Goal: Obtain resource: Download file/media

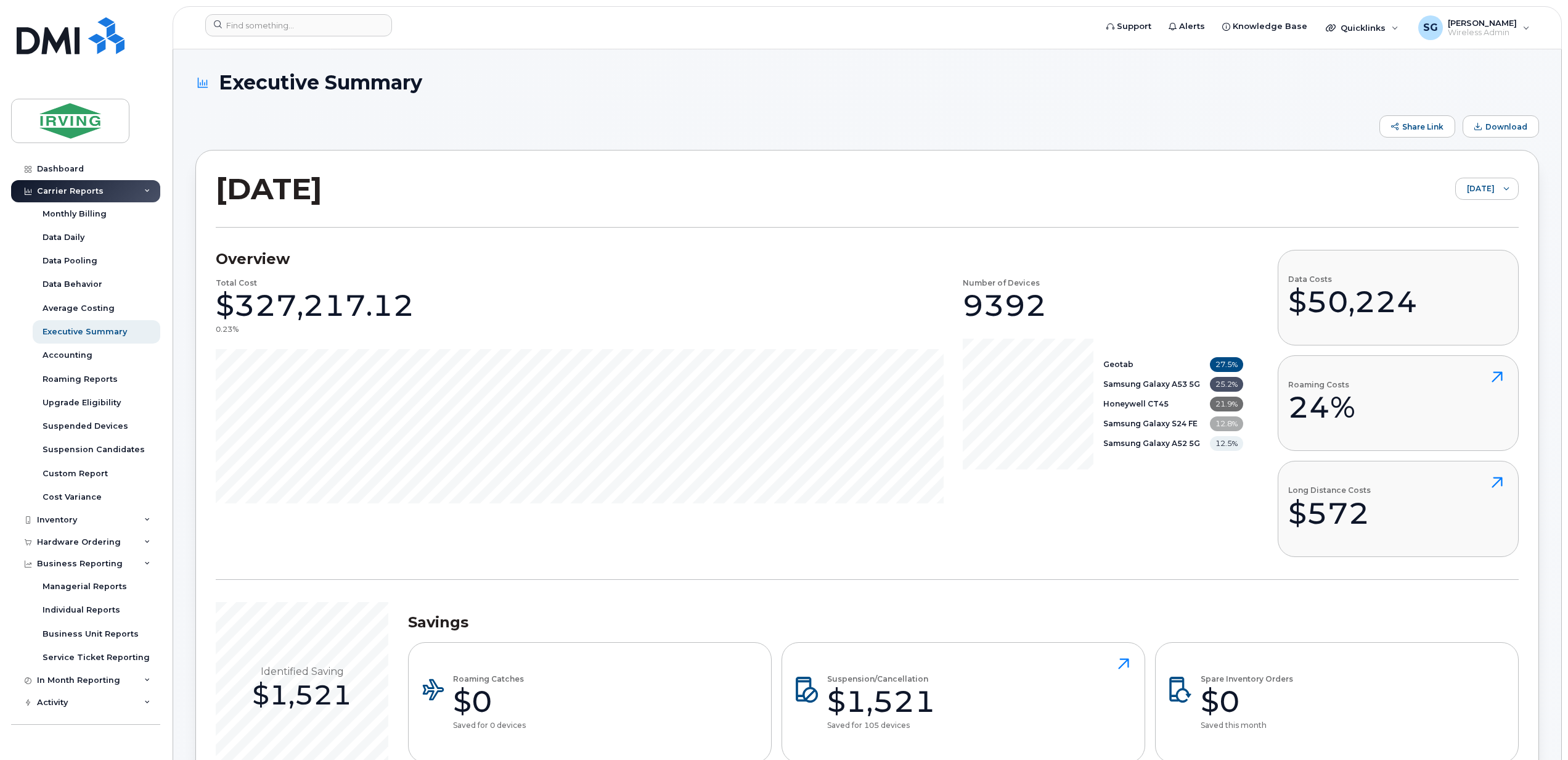
scroll to position [19350, 0]
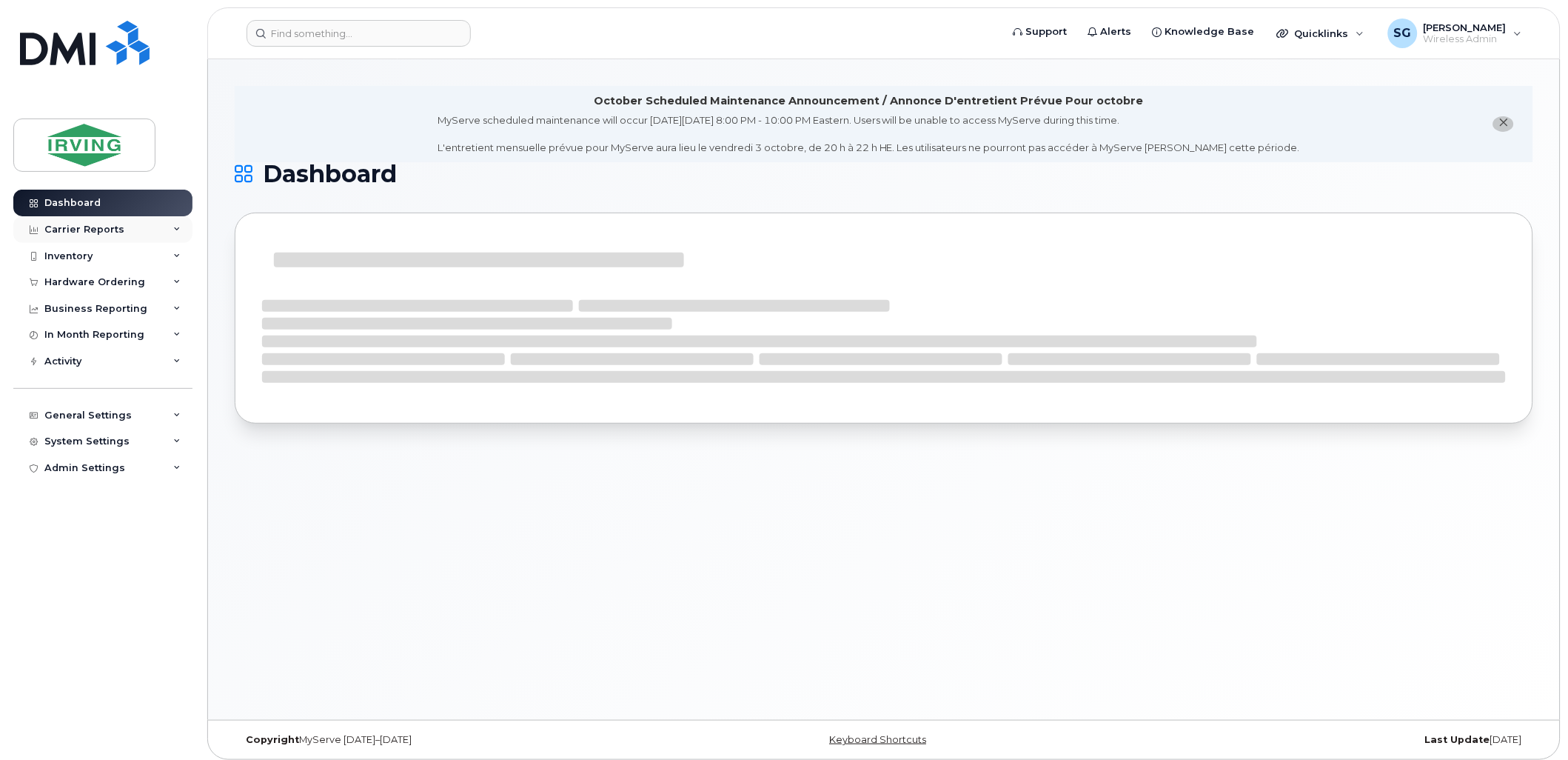
click at [178, 226] on icon at bounding box center [177, 230] width 7 height 7
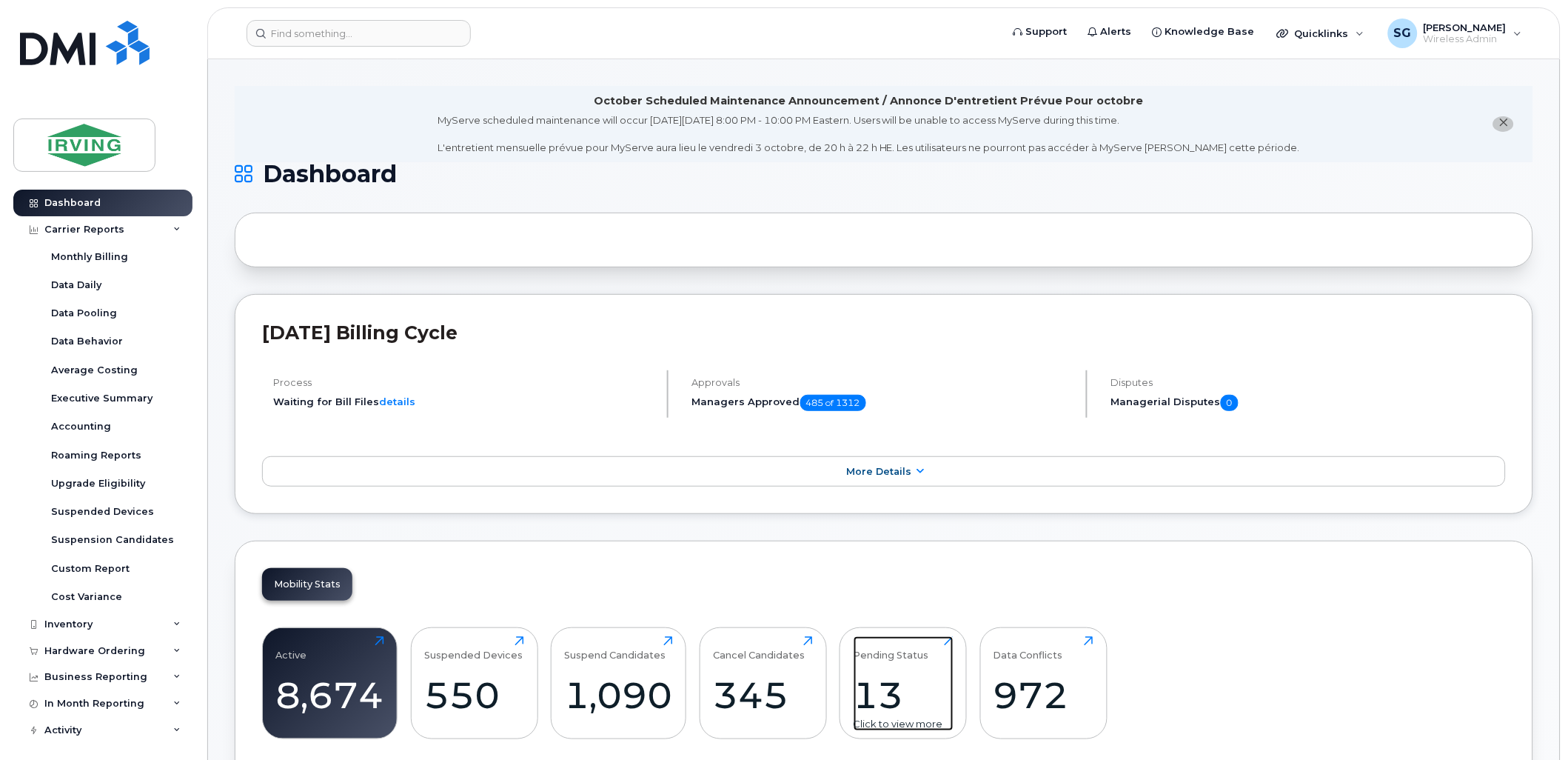
drag, startPoint x: 943, startPoint y: 605, endPoint x: 949, endPoint y: 641, distance: 36.5
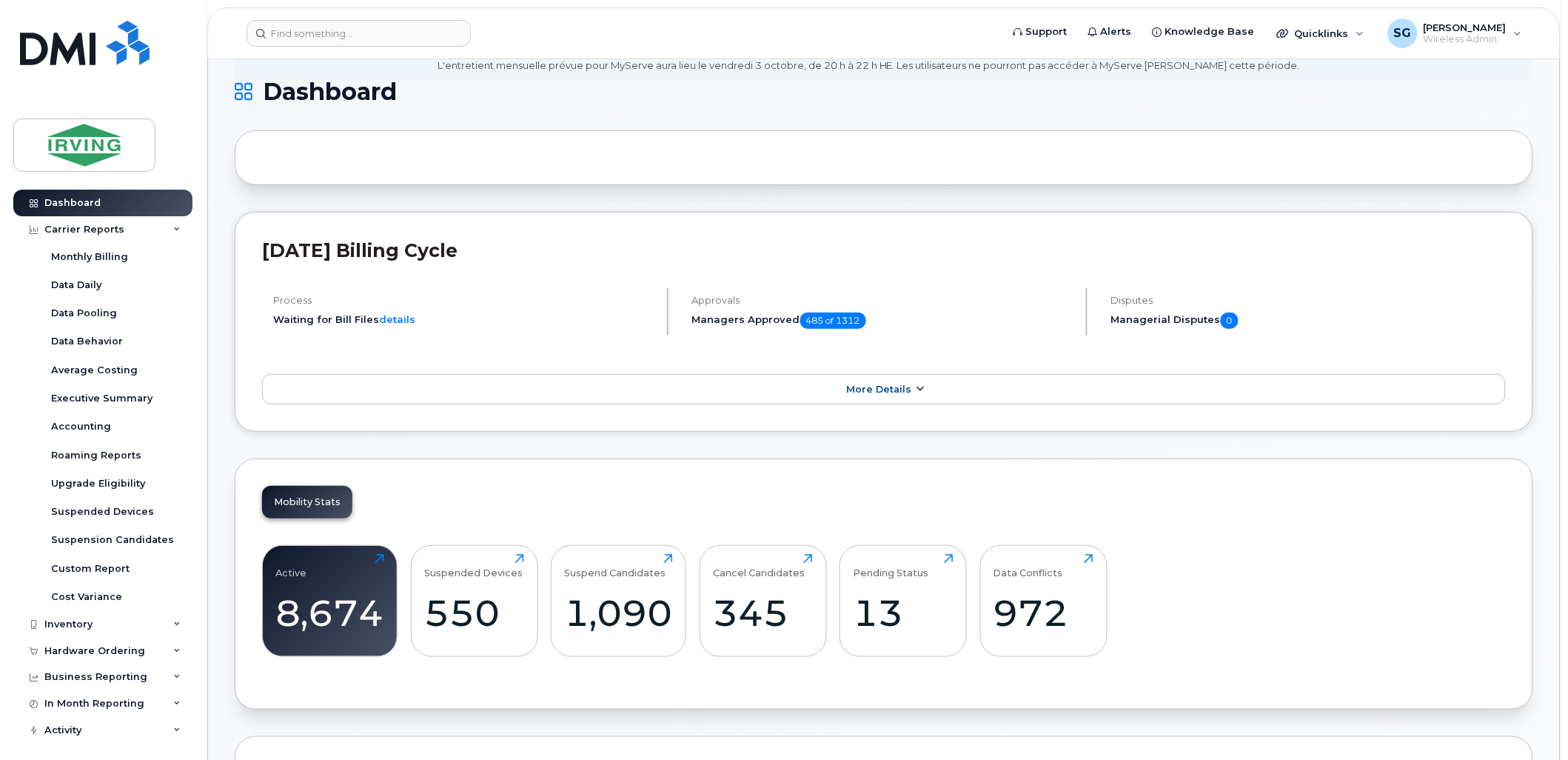
click at [886, 399] on link "More Details" at bounding box center [883, 390] width 1244 height 31
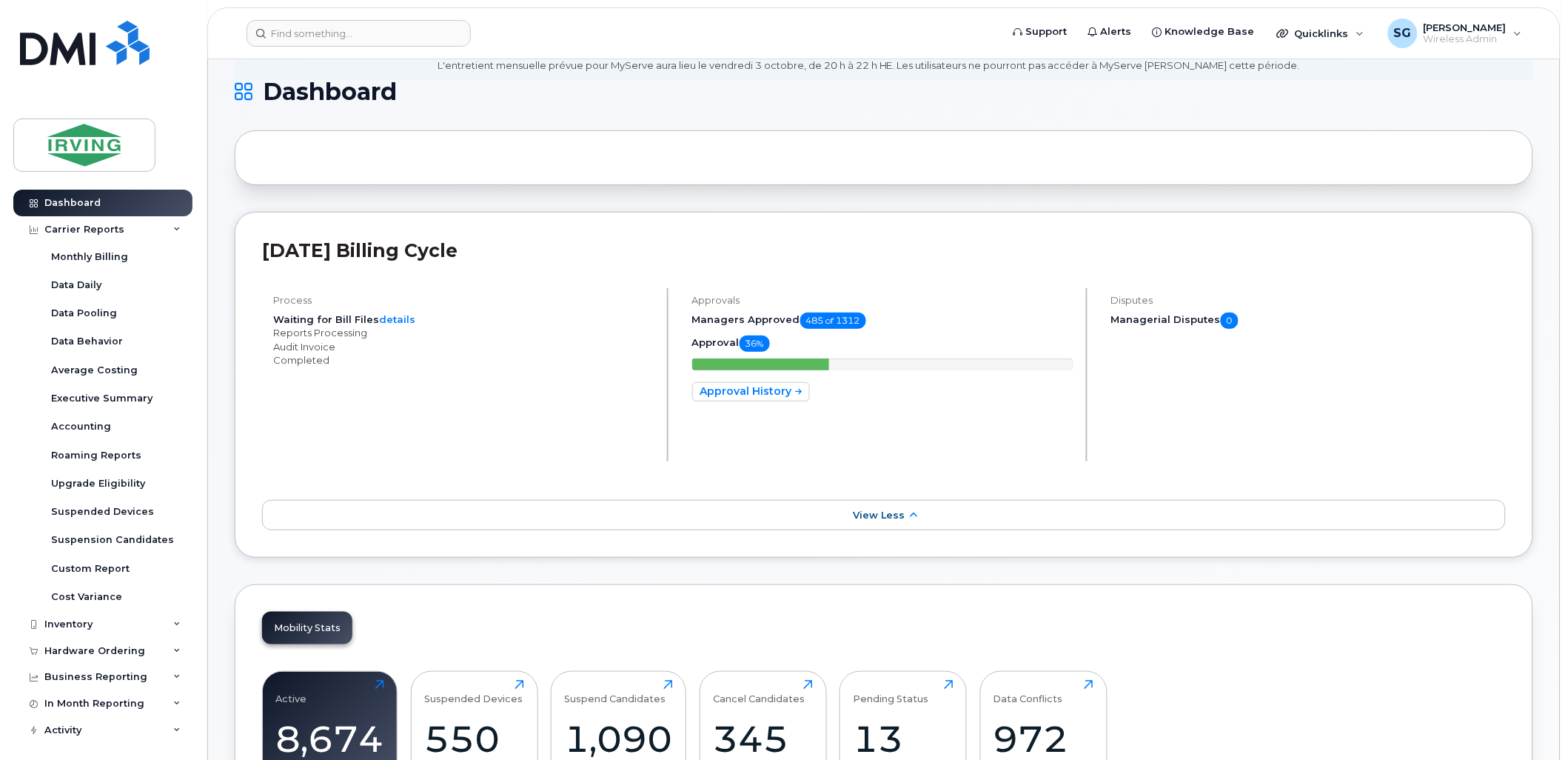
scroll to position [411, 0]
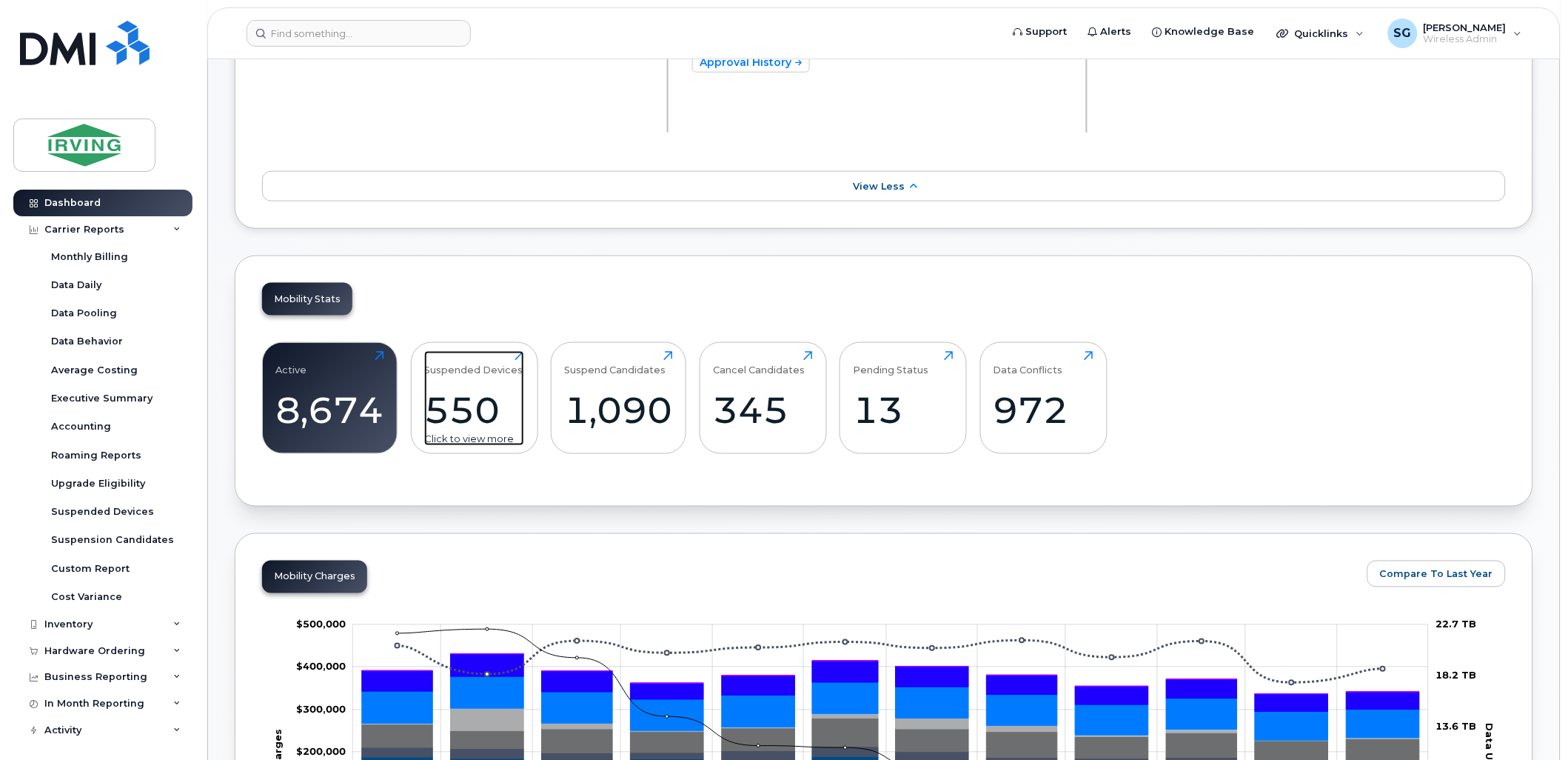
click at [517, 359] on div "Suspended Devices" at bounding box center [473, 363] width 99 height 24
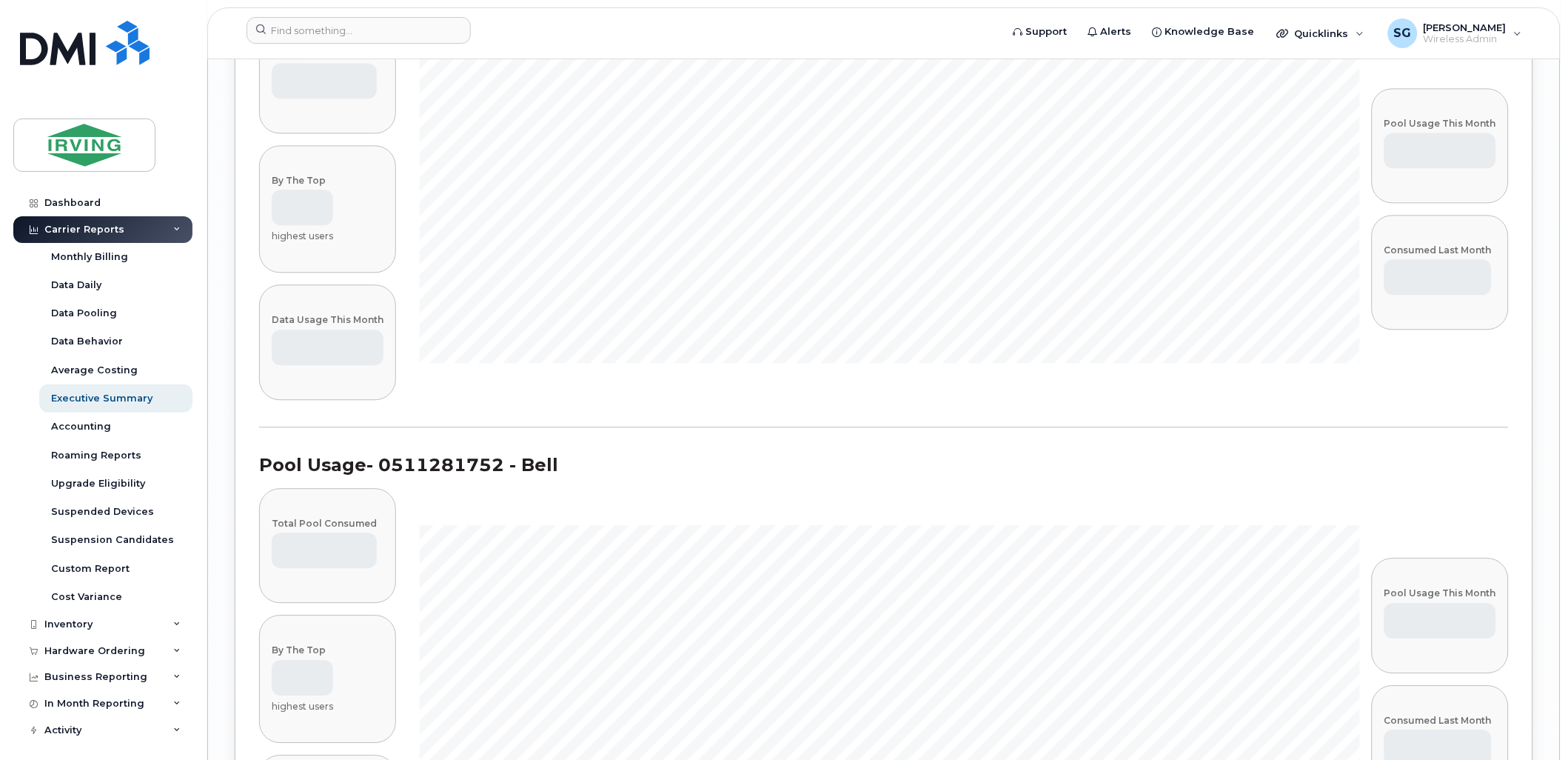
scroll to position [27114, 0]
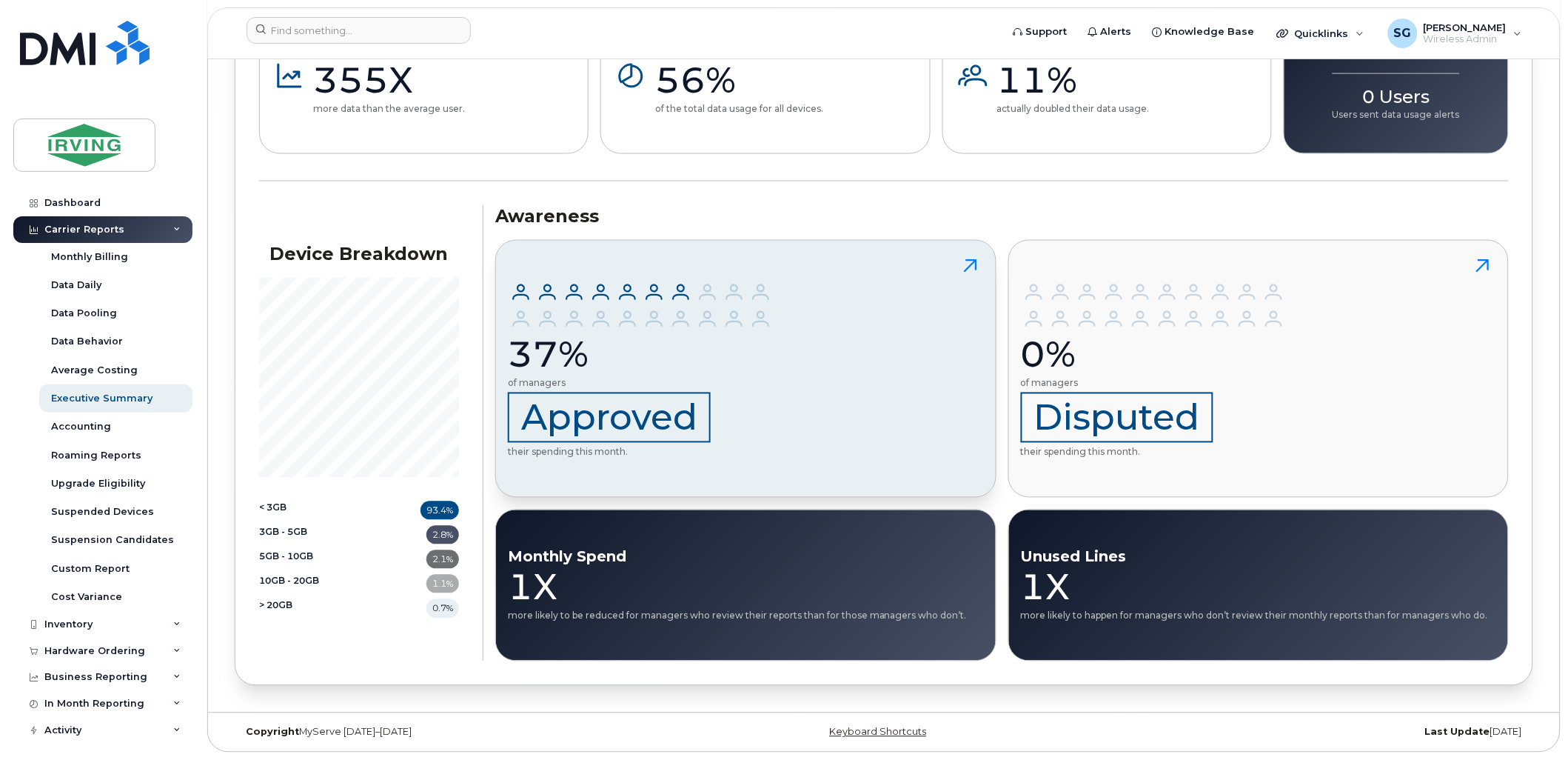
click at [974, 264] on icon at bounding box center [970, 266] width 27 height 27
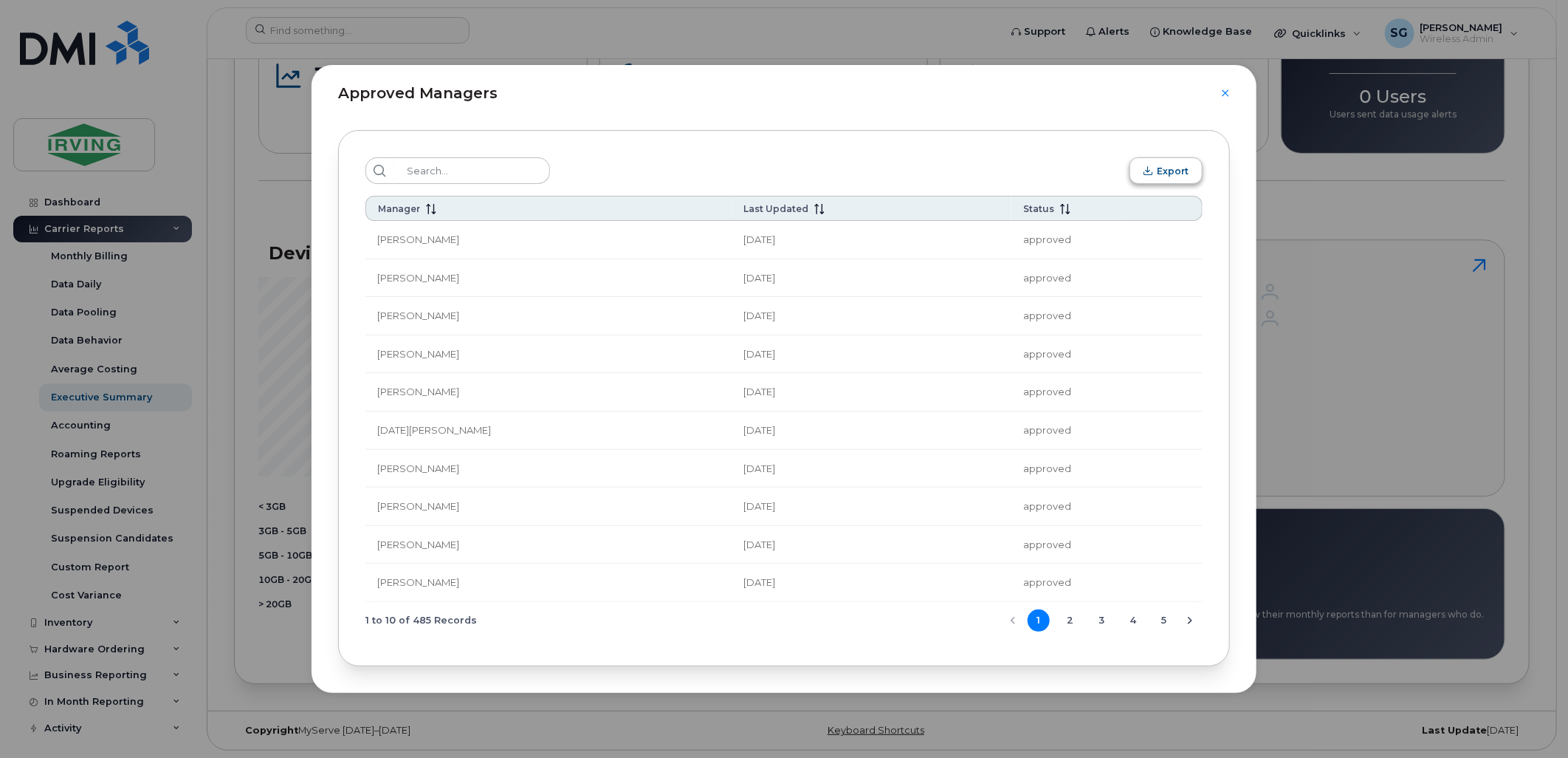
click at [1167, 172] on span "Export" at bounding box center [1172, 170] width 31 height 11
click at [1441, 207] on div "Approved Managers Export Manager Last Updated Status Jason Cyr Sep 11, 2025 app…" at bounding box center [784, 379] width 1568 height 758
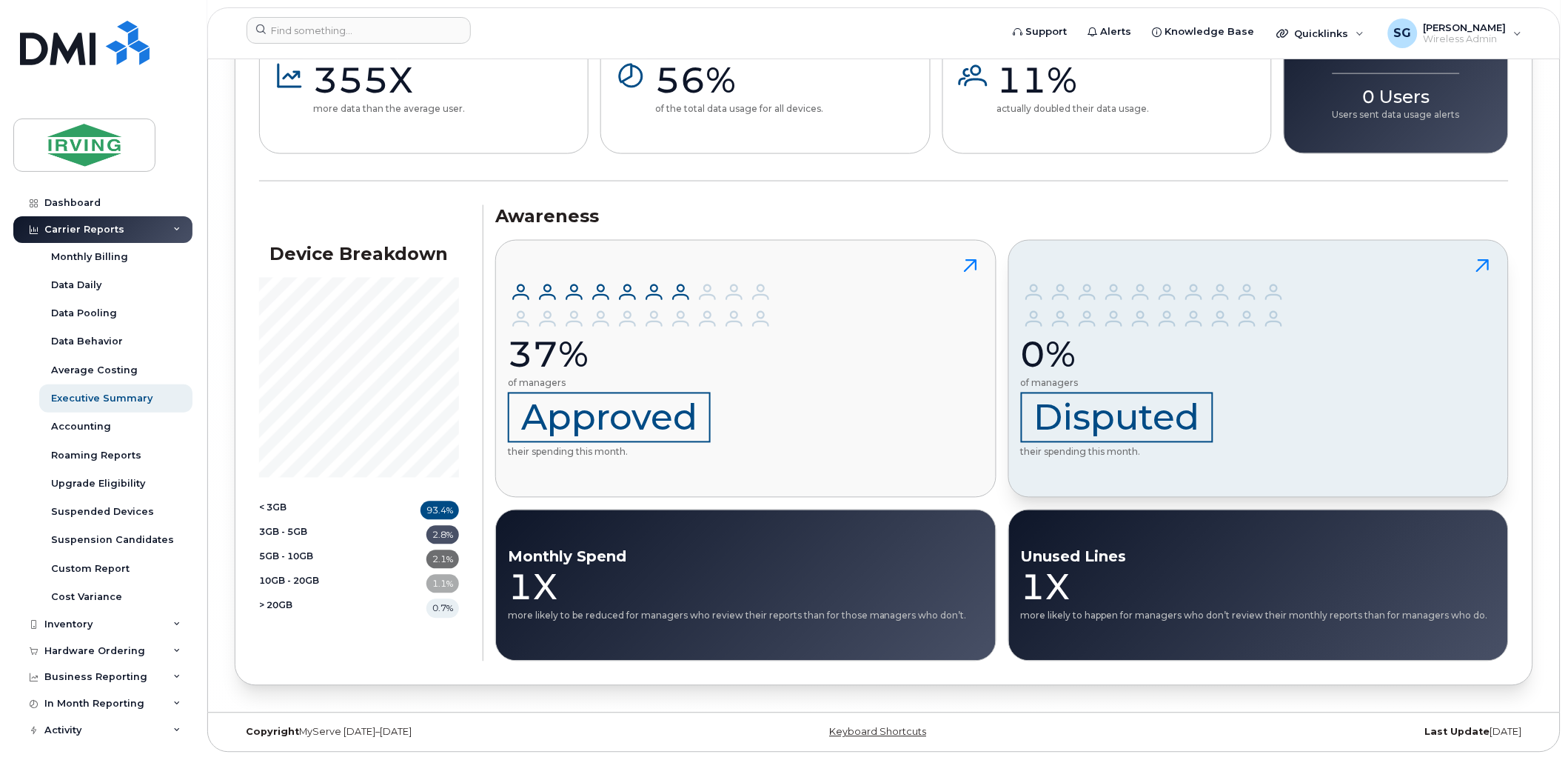
click at [1490, 264] on icon at bounding box center [1483, 266] width 27 height 27
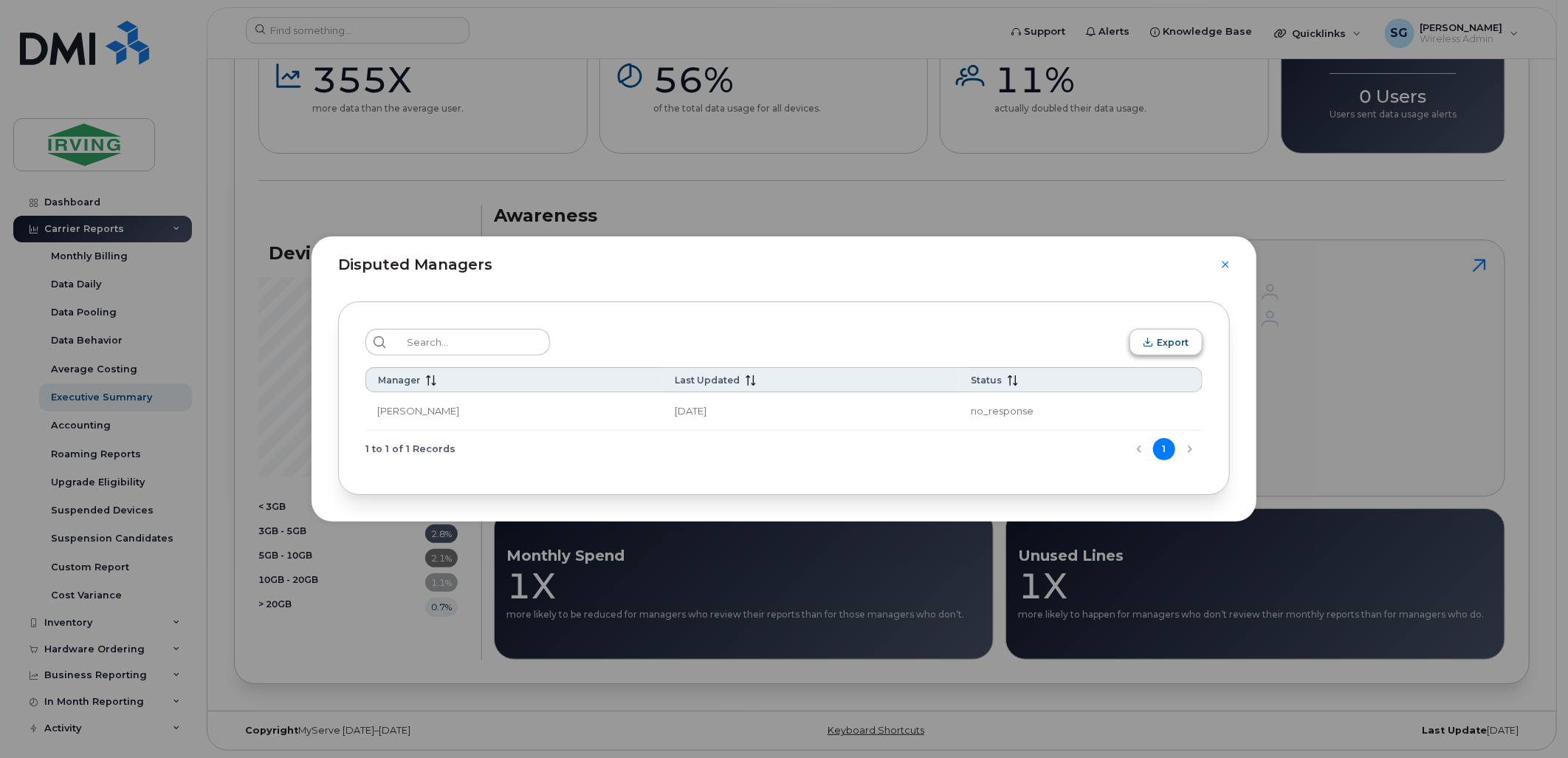
click at [1172, 336] on span "Export" at bounding box center [1172, 341] width 31 height 11
click at [1489, 229] on div "Disputed Managers Export Manager Last Updated Status Daniel Strang Sep 17, 2025…" at bounding box center [784, 379] width 1568 height 758
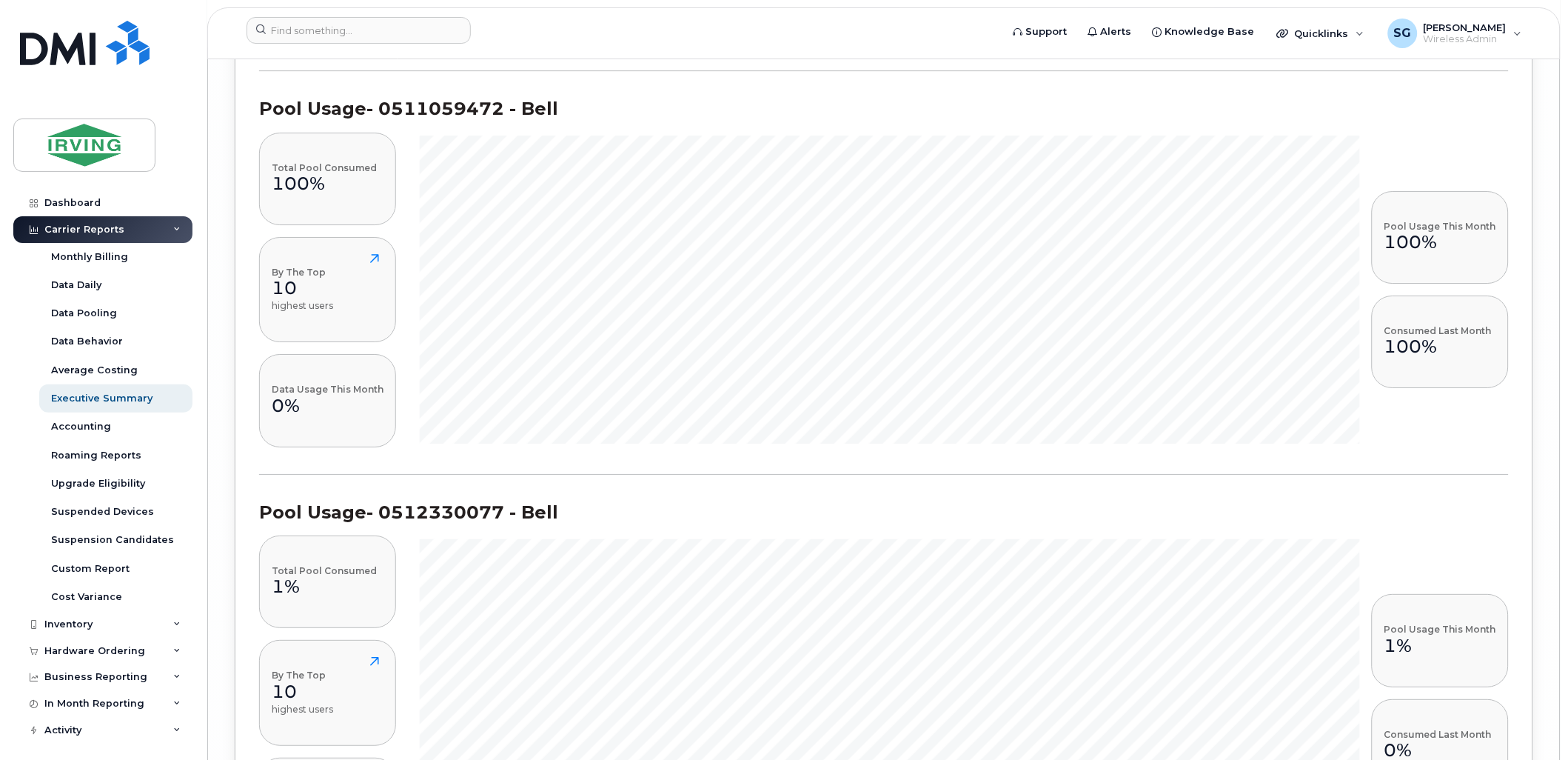
scroll to position [20648, 0]
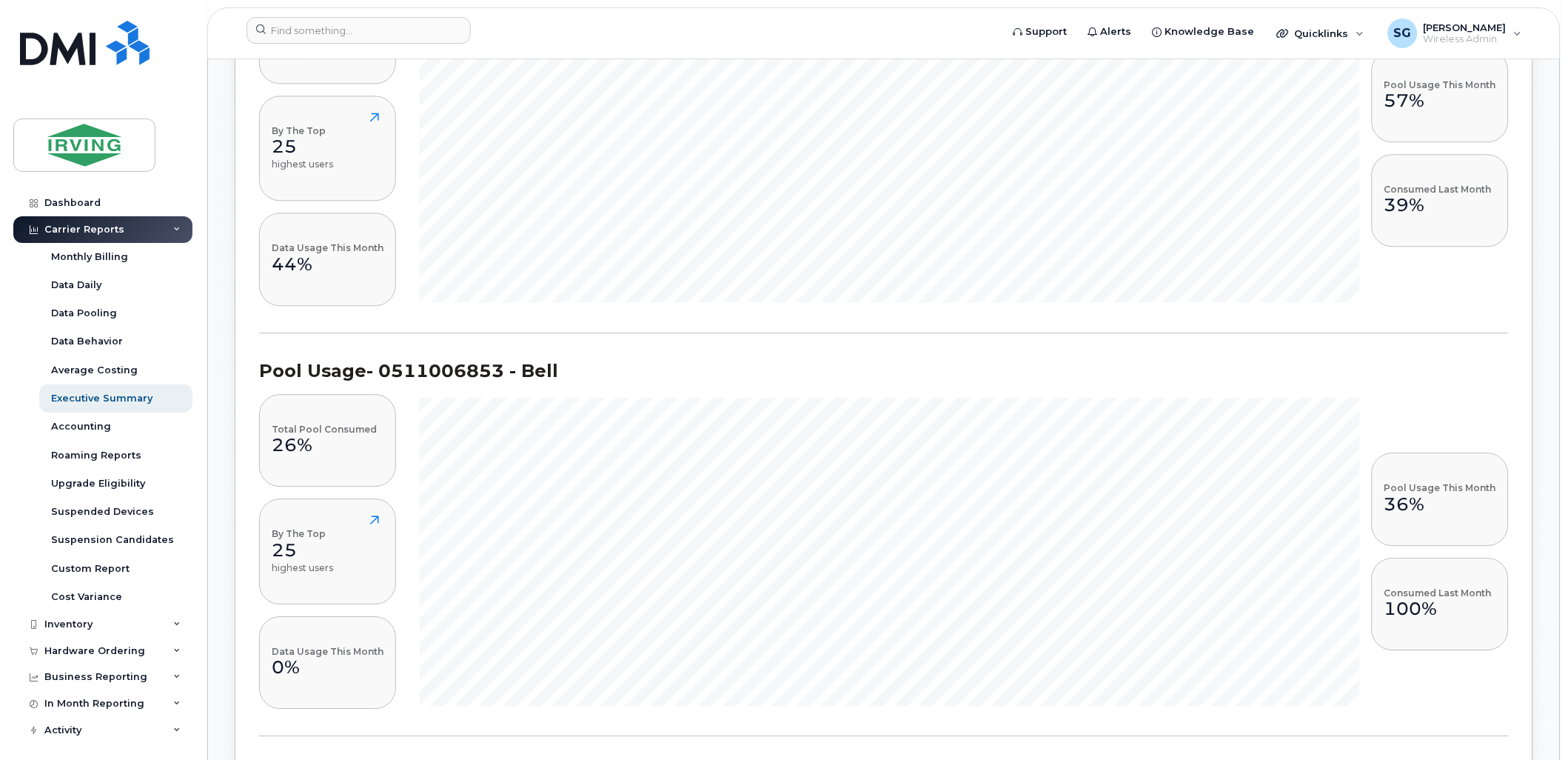
click at [1464, 709] on div "Total Pool Consumed 26% By The Top 25 highest users Data Usage This Month 0% Po…" at bounding box center [884, 551] width 1250 height 315
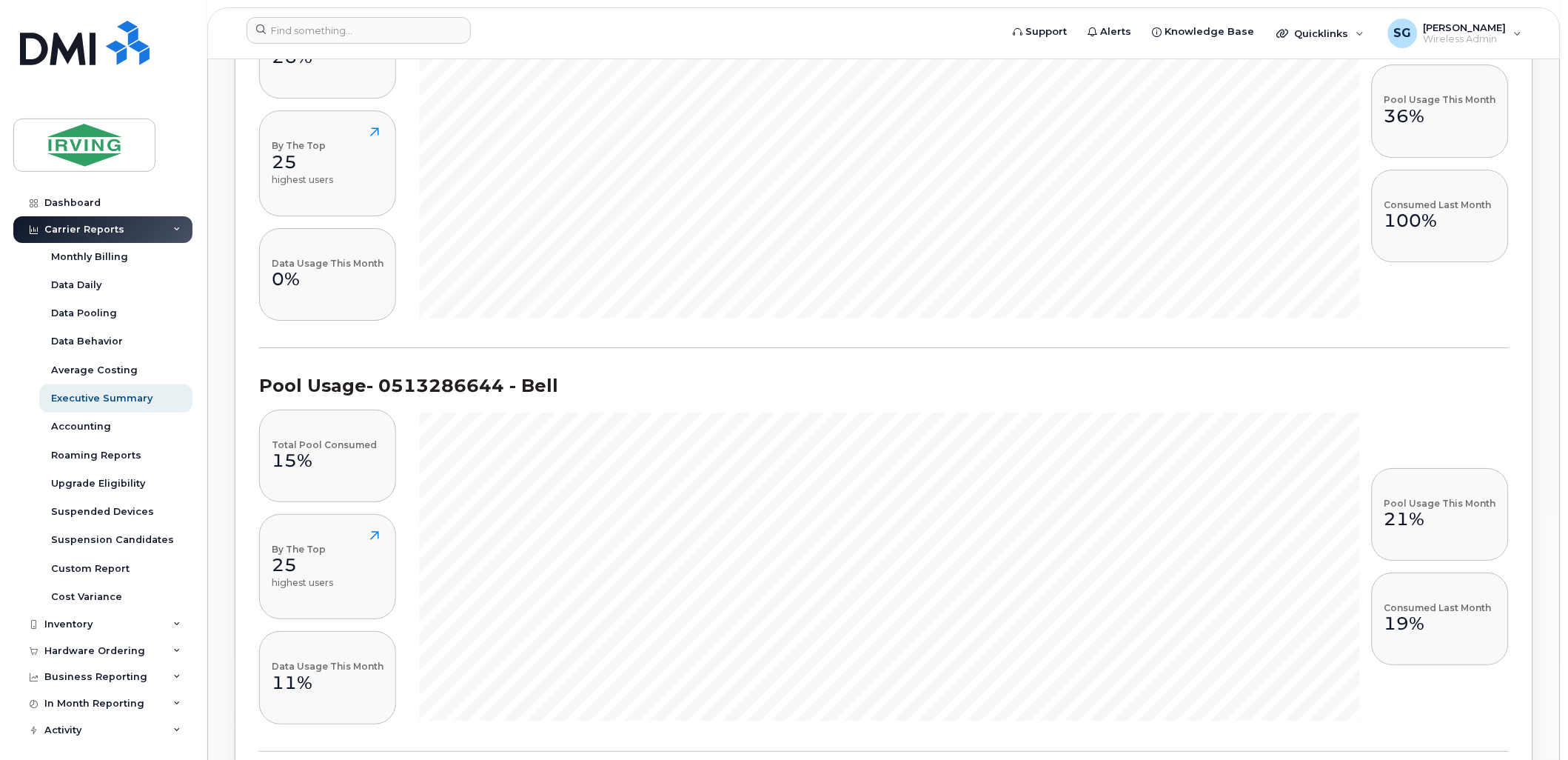
scroll to position [8353, 0]
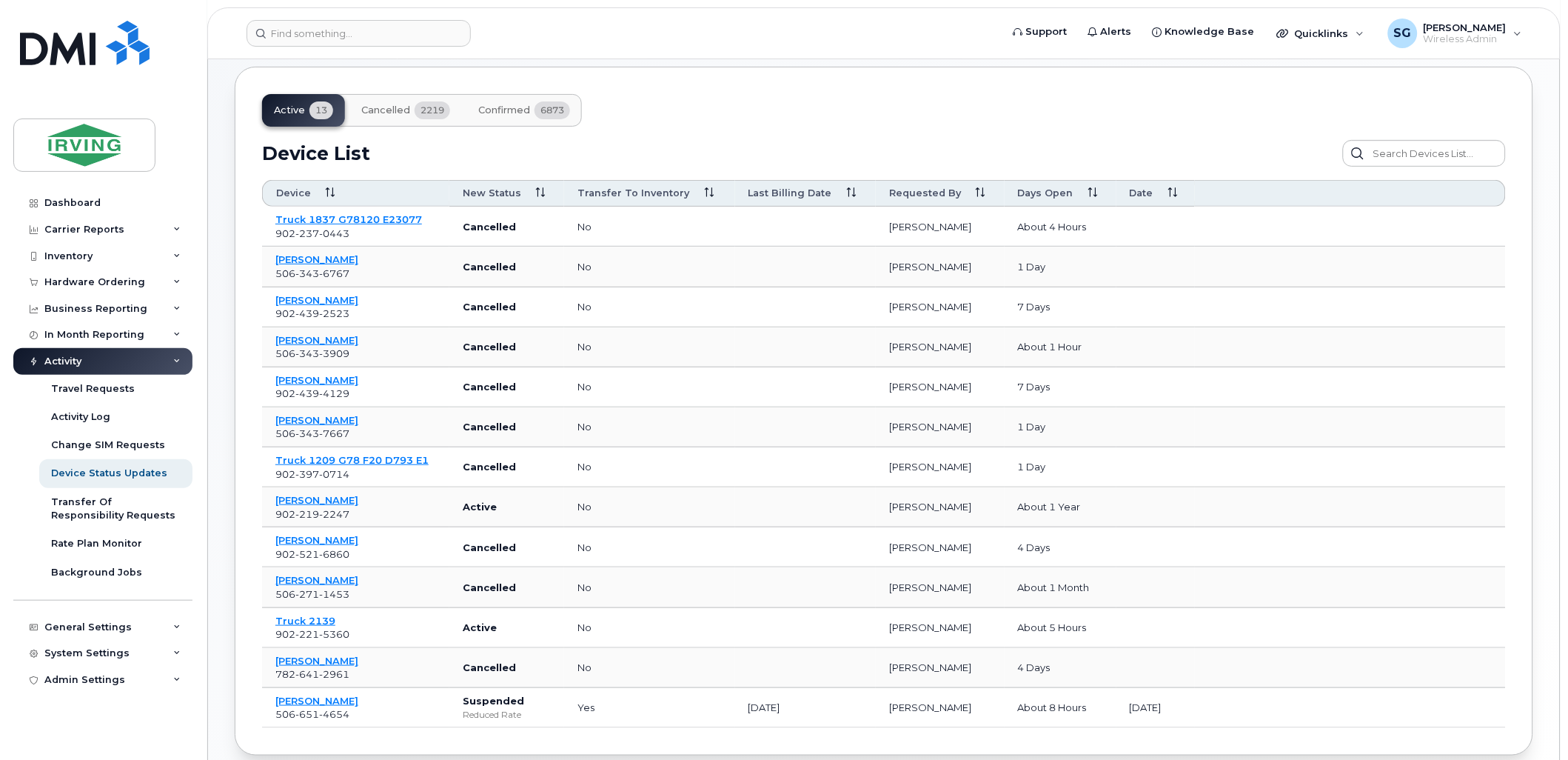
scroll to position [143, 0]
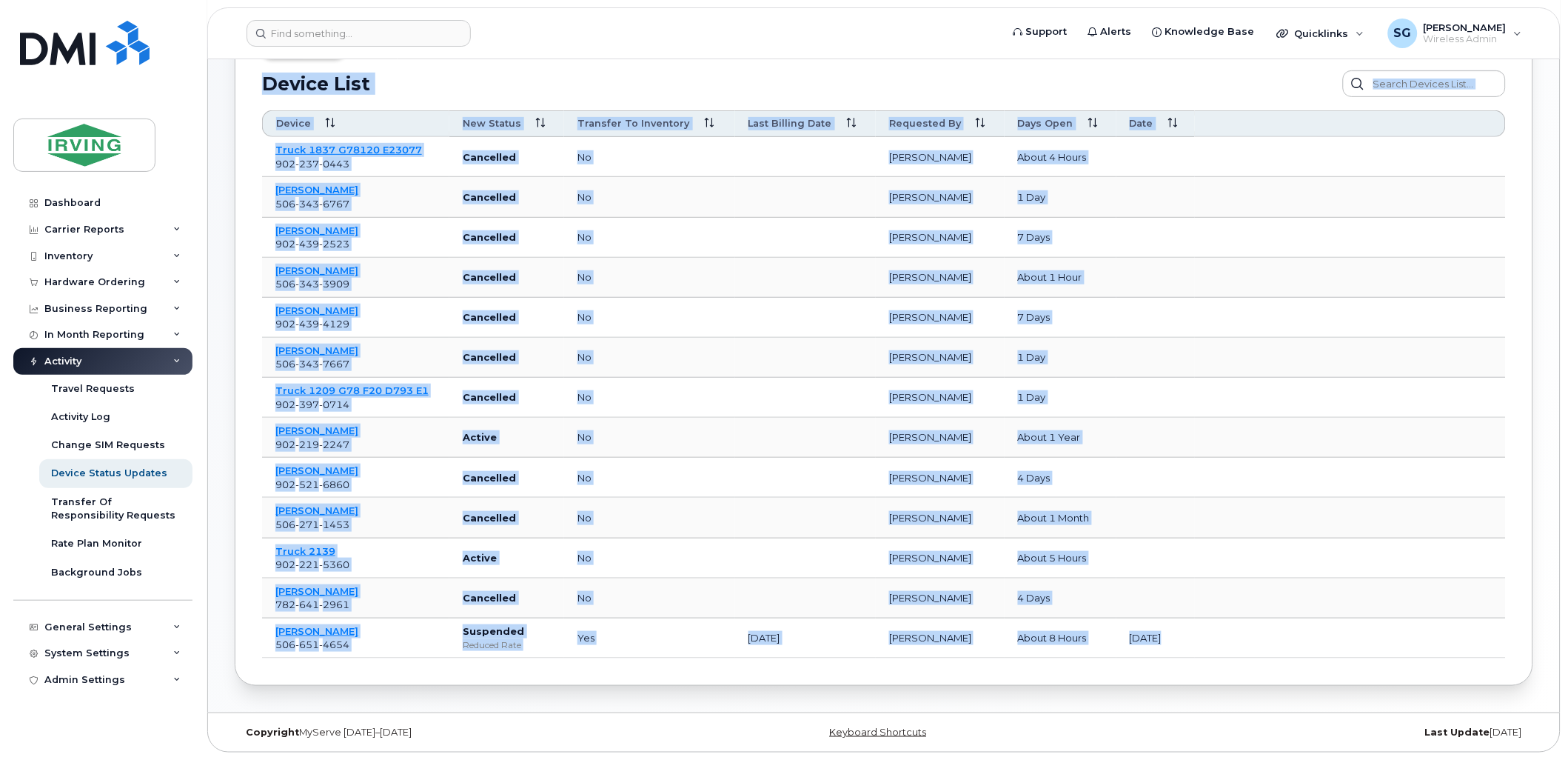
drag, startPoint x: 1498, startPoint y: 652, endPoint x: 256, endPoint y: 74, distance: 1369.9
click at [256, 74] on div "Active 13 Cancelled 2219 Confirmed 6873 Device List Confirm Request Resend Noti…" at bounding box center [883, 341] width 1299 height 689
copy div "Device List Confirm Request Resend Notifications Cancel Reqest Customize Filter…"
click at [972, 79] on div "Device List" at bounding box center [883, 84] width 1244 height 27
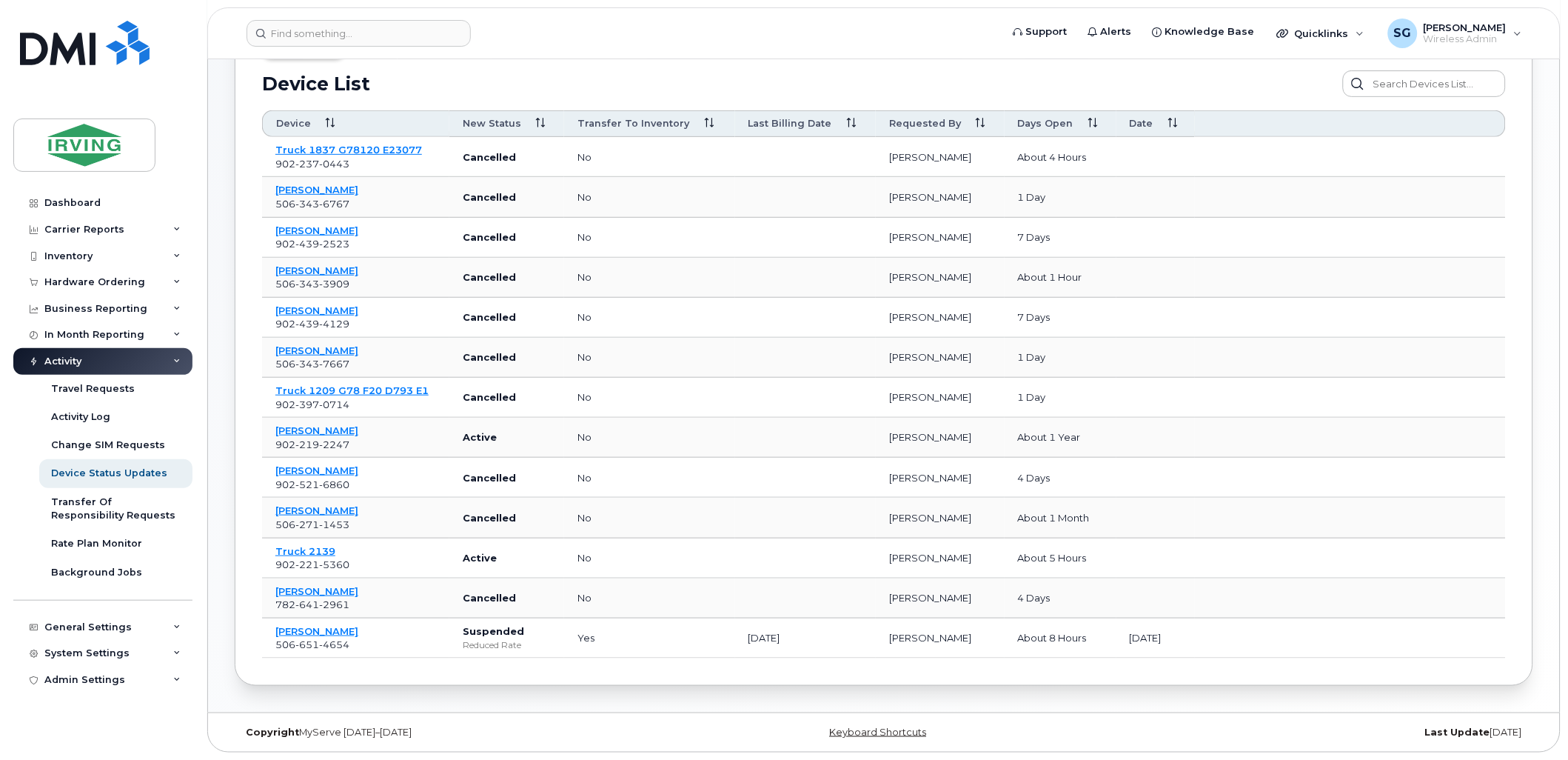
scroll to position [138, 0]
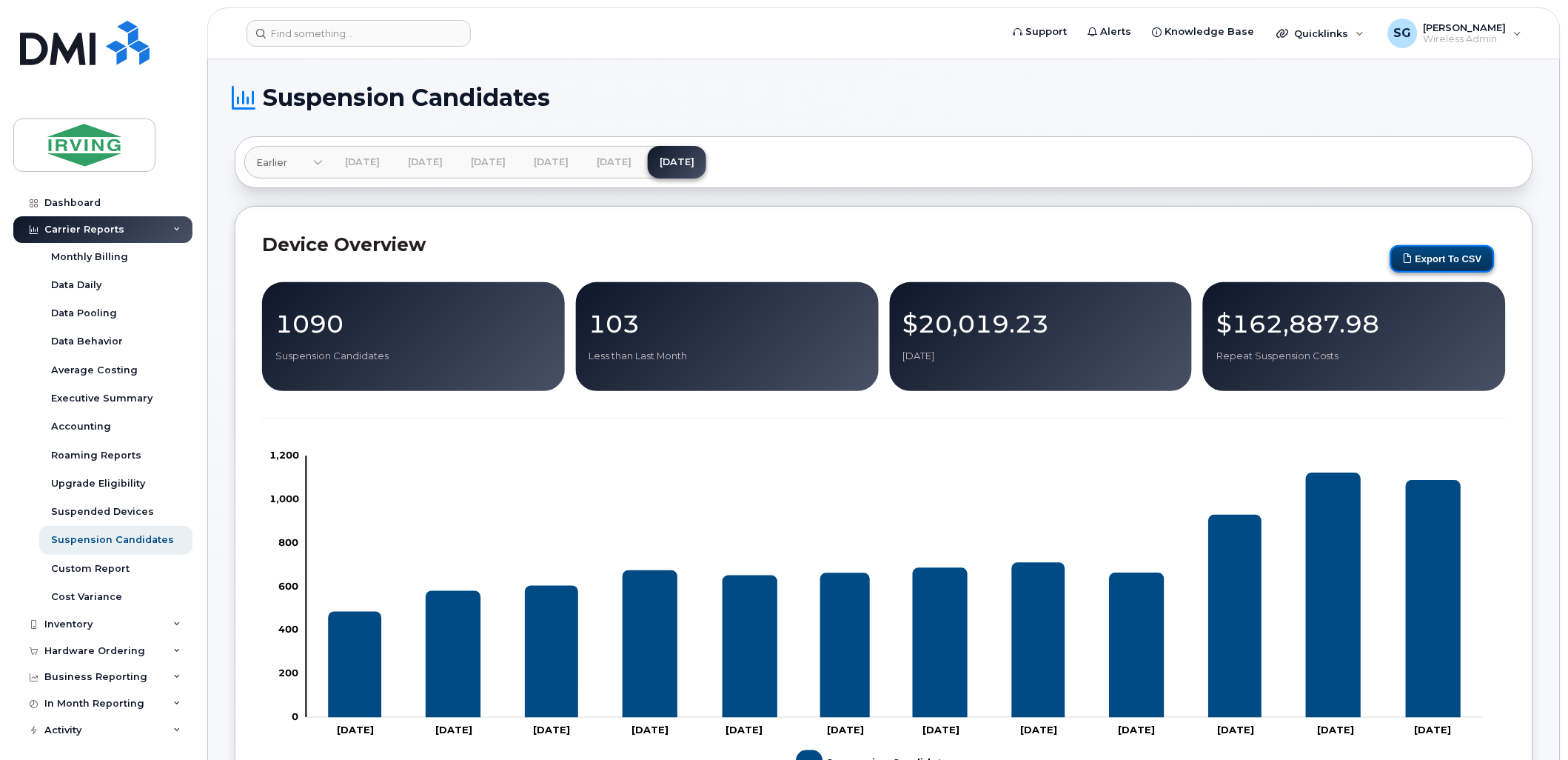
click at [1442, 254] on button "Export to CSV" at bounding box center [1443, 259] width 104 height 27
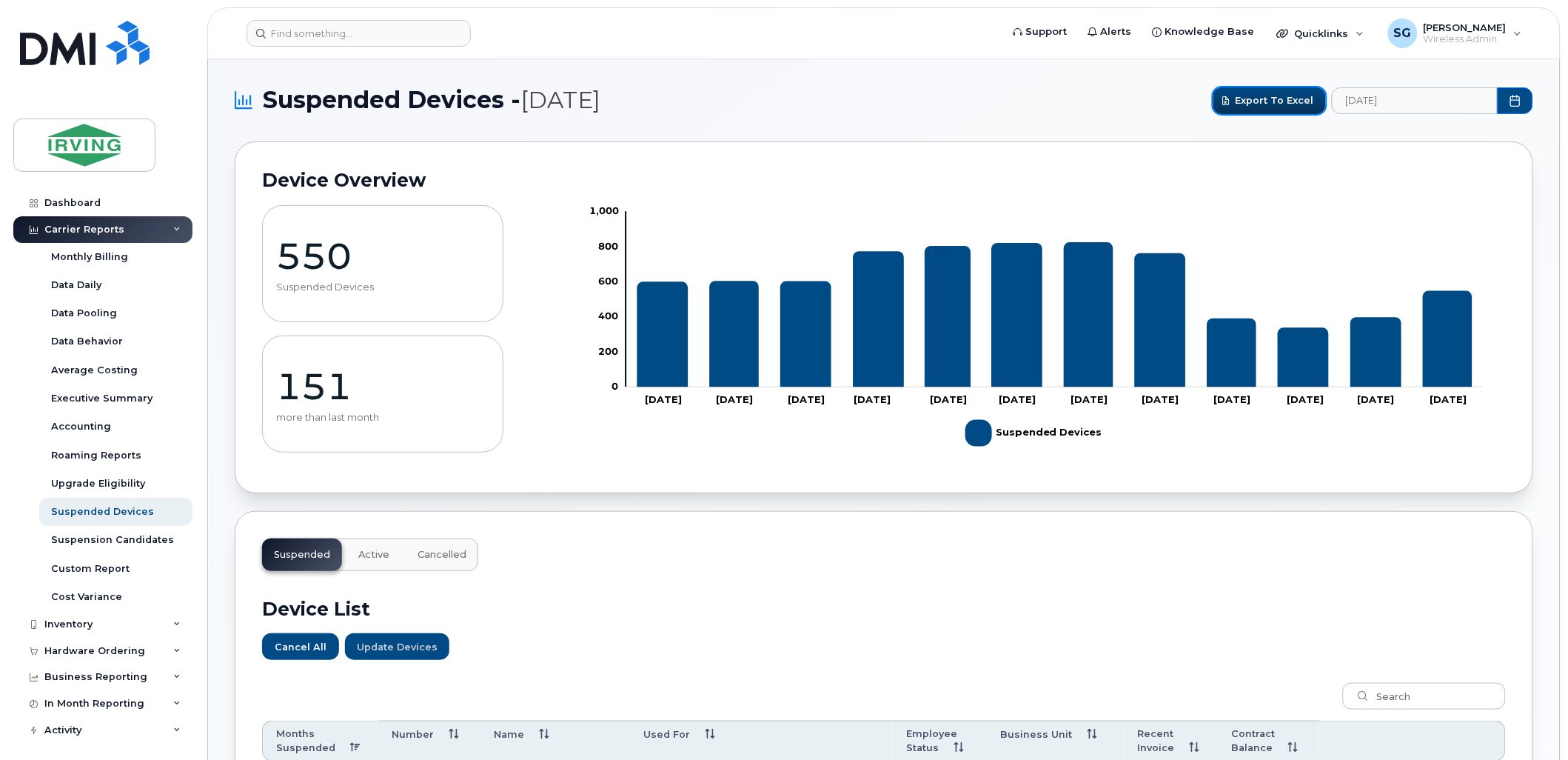
click at [1284, 96] on span "Export to Excel" at bounding box center [1275, 100] width 79 height 14
click at [1280, 99] on span "Export to Excel" at bounding box center [1275, 100] width 79 height 14
